Goal: Task Accomplishment & Management: Use online tool/utility

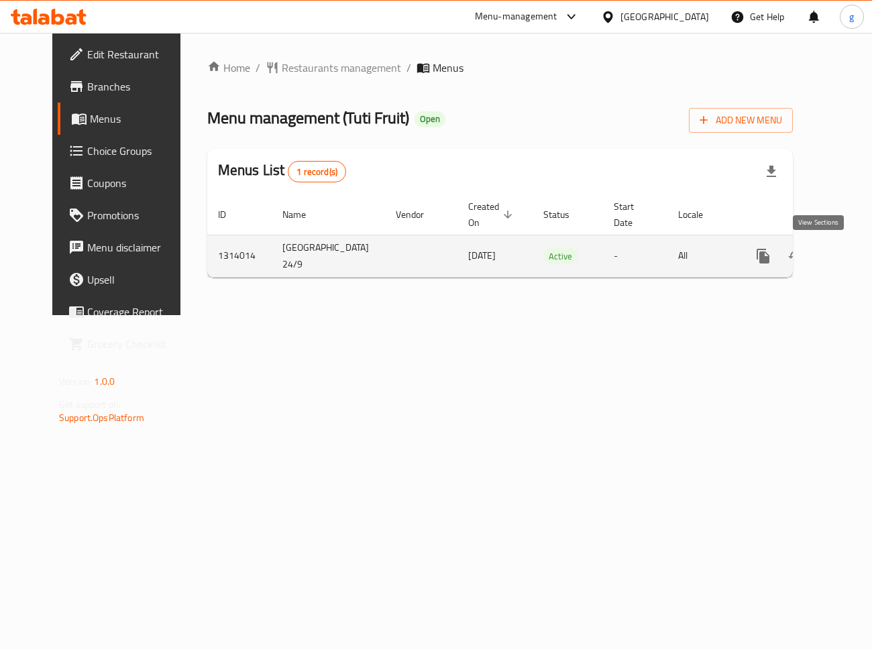
click at [852, 256] on icon "enhanced table" at bounding box center [860, 256] width 16 height 16
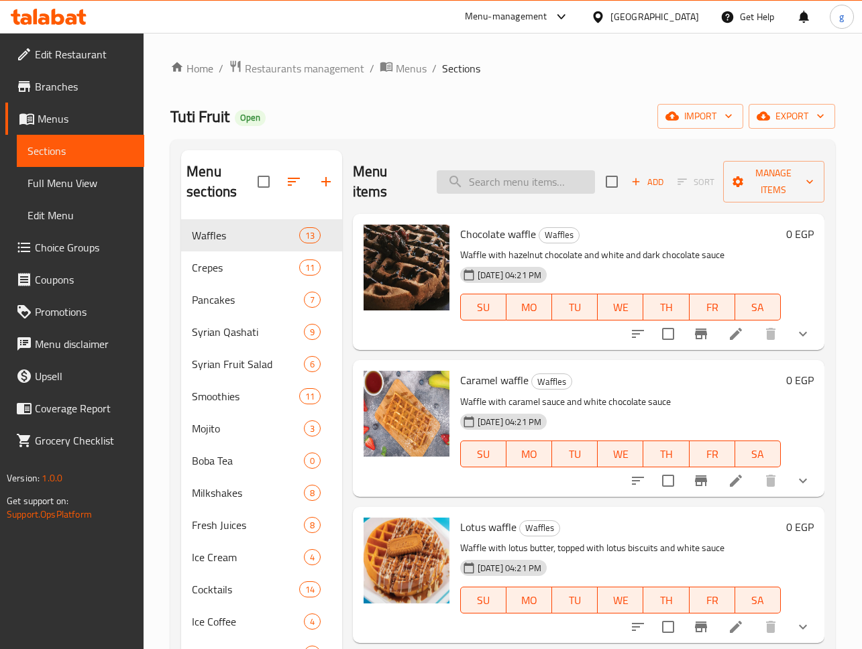
click at [539, 180] on input "search" at bounding box center [516, 181] width 158 height 23
paste input "Vanilla milkshake"
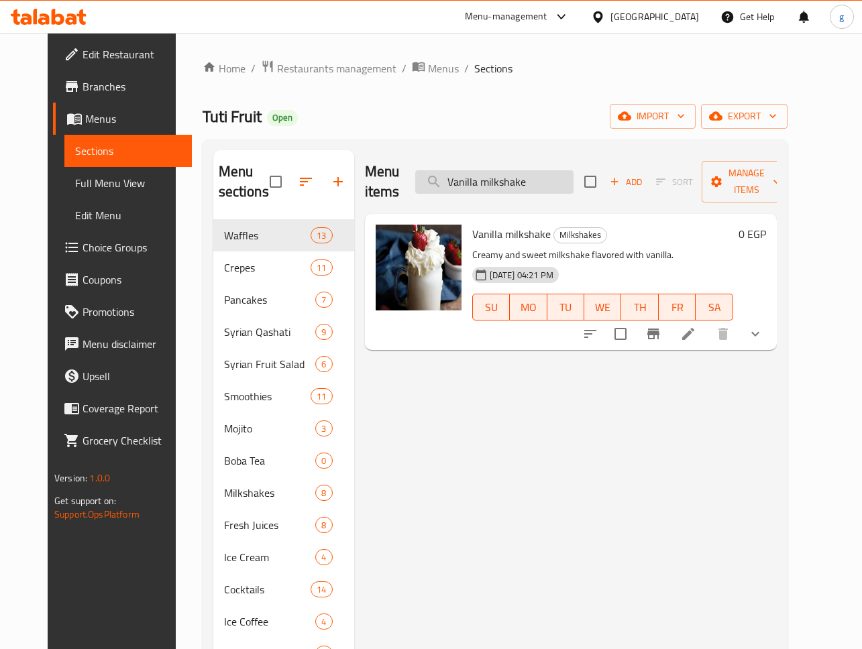
type input "Vanilla milkshake"
click at [707, 334] on li at bounding box center [688, 334] width 38 height 24
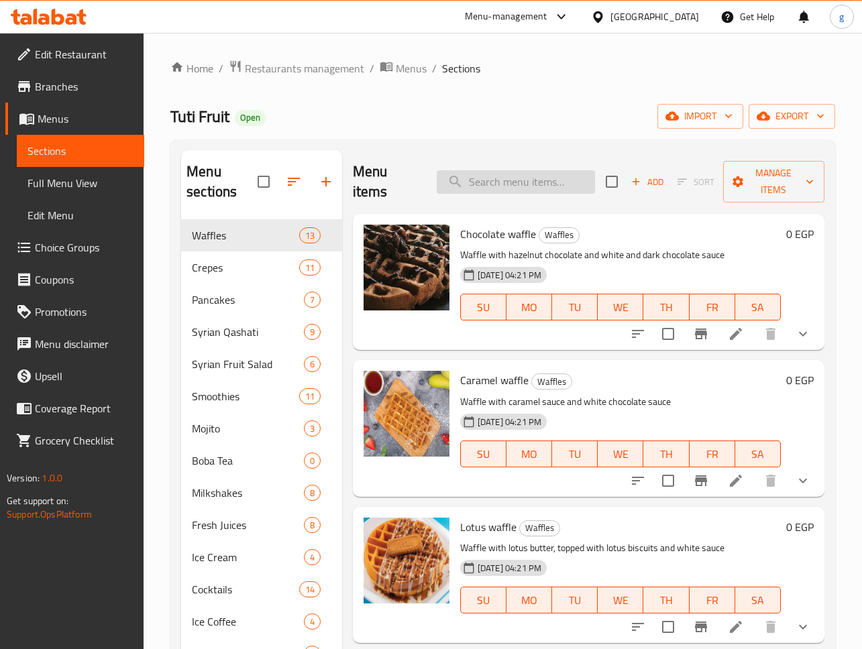
click at [483, 189] on input "search" at bounding box center [516, 181] width 158 height 23
paste input "Chocolate milkshake"
type input "Chocolate milkshake"
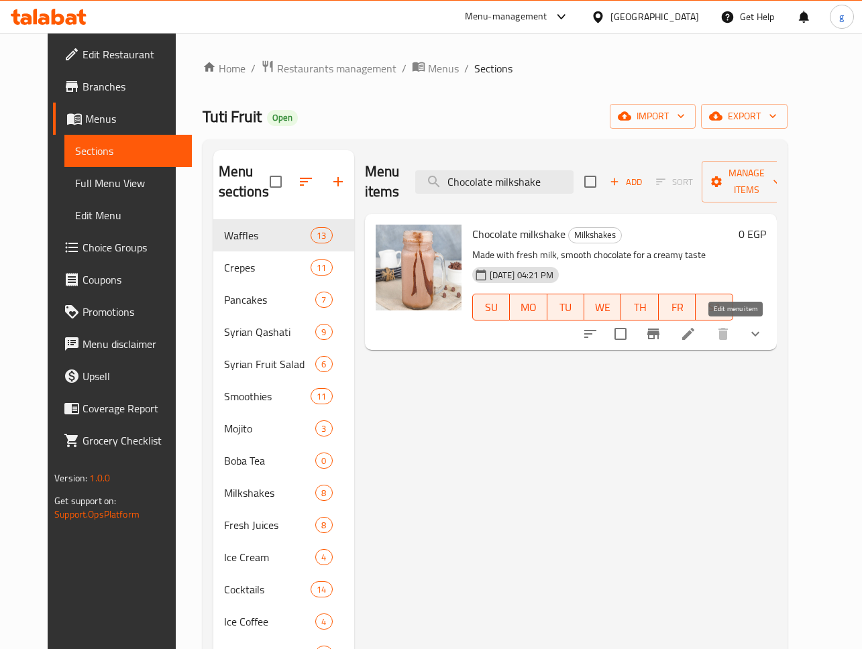
click at [696, 337] on icon at bounding box center [688, 334] width 16 height 16
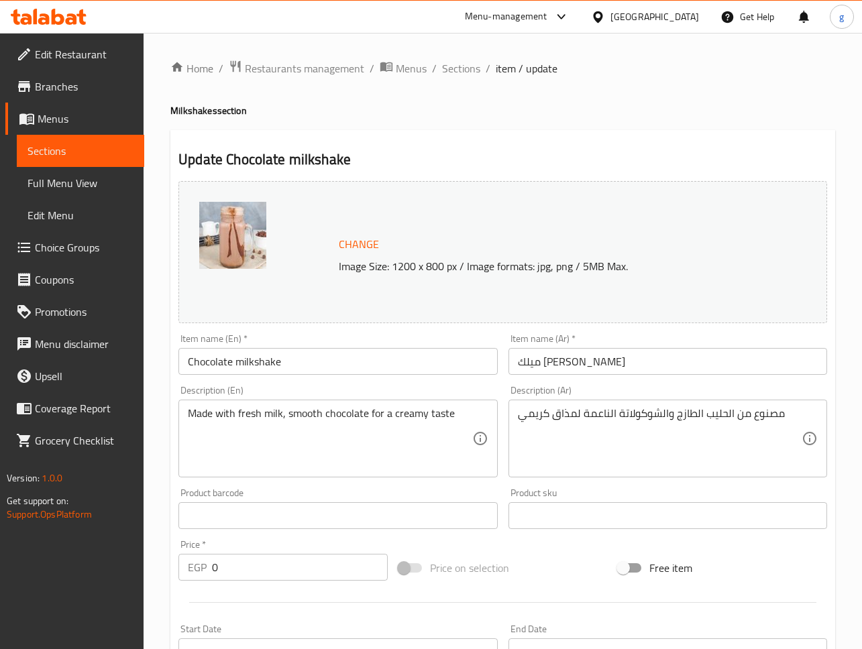
click at [531, 68] on span "item / update" at bounding box center [527, 68] width 62 height 16
click at [451, 68] on span "Sections" at bounding box center [461, 68] width 38 height 16
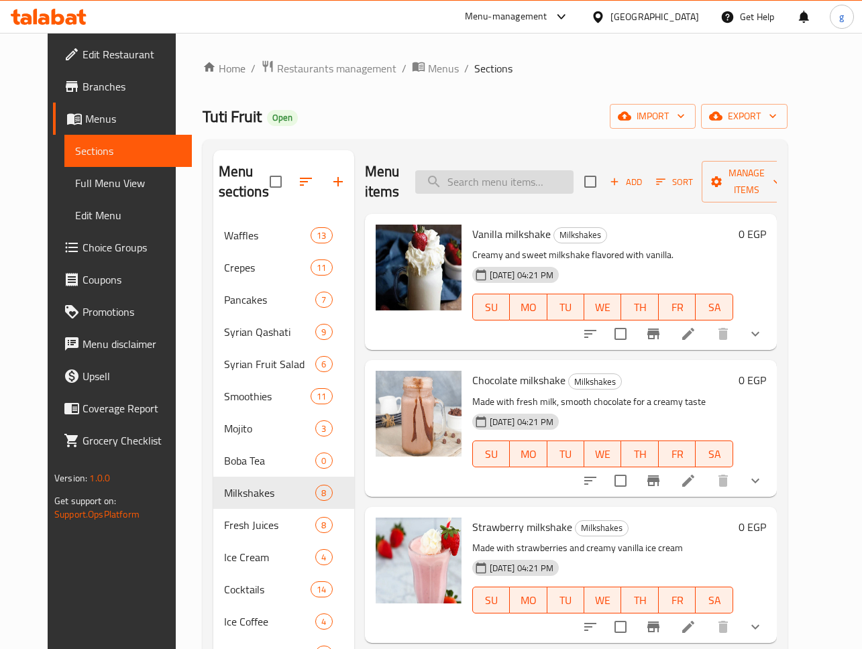
click at [488, 193] on input "search" at bounding box center [494, 181] width 158 height 23
paste input "Blueberry milkshake"
type input "Blueberry milkshake"
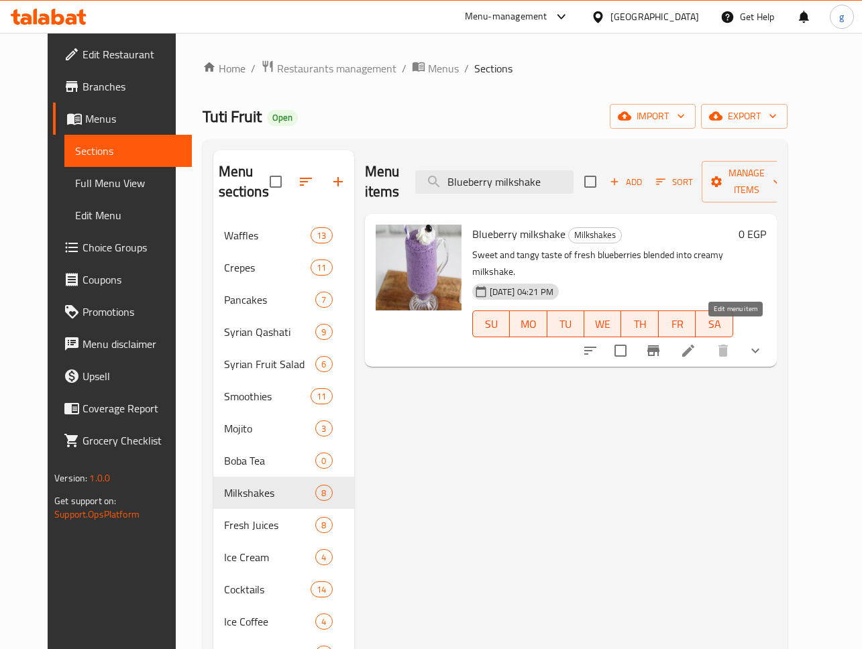
click at [696, 343] on icon at bounding box center [688, 351] width 16 height 16
